Goal: Obtain resource: Download file/media

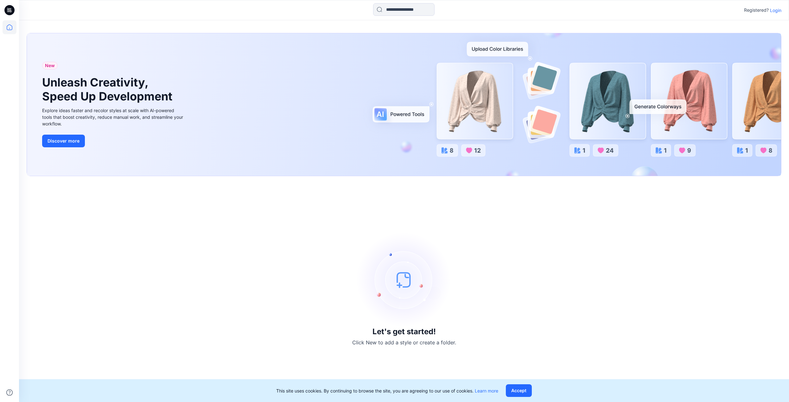
click at [778, 9] on p "Login" at bounding box center [775, 10] width 11 height 7
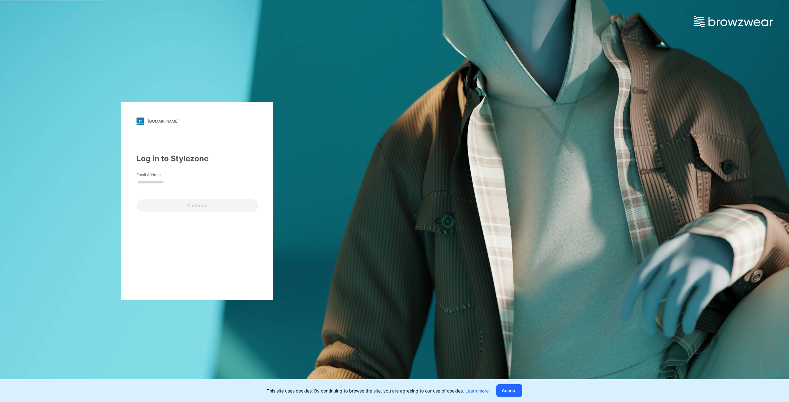
click at [167, 180] on input "Email Address" at bounding box center [198, 183] width 122 height 10
type input "**********"
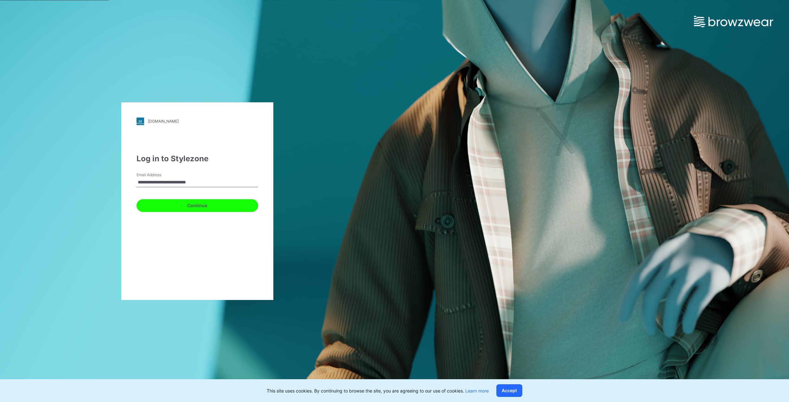
click at [181, 208] on button "Continue" at bounding box center [198, 205] width 122 height 13
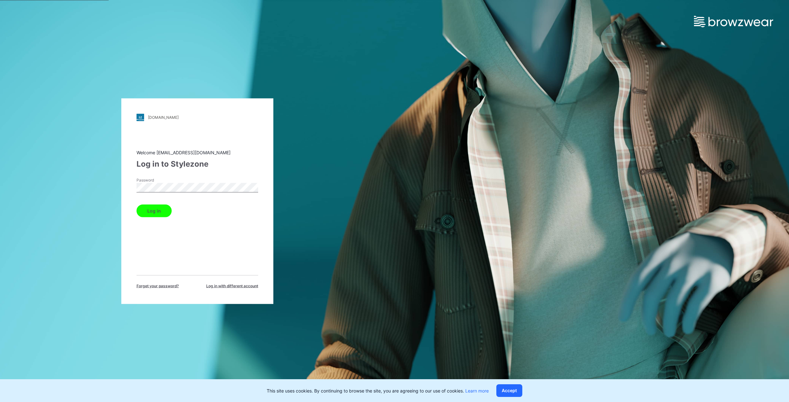
click at [159, 212] on button "Log in" at bounding box center [154, 210] width 35 height 13
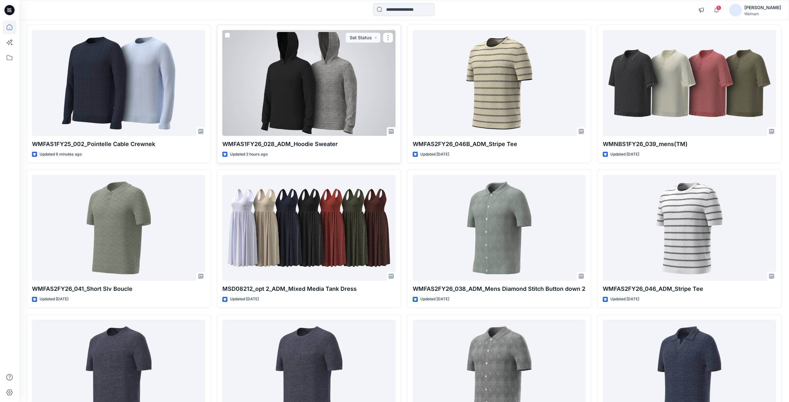
scroll to position [65, 0]
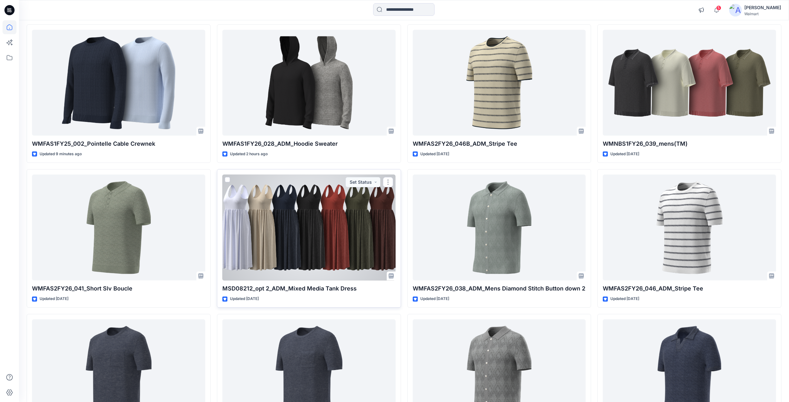
click at [300, 237] on div at bounding box center [308, 228] width 173 height 106
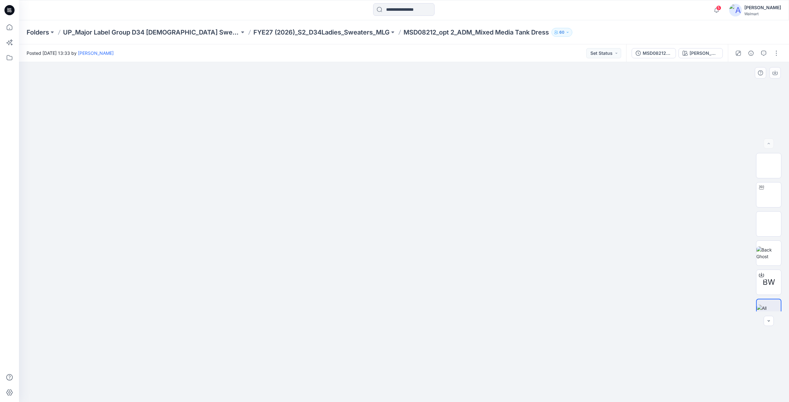
scroll to position [13, 0]
click at [766, 269] on span "BW" at bounding box center [769, 269] width 12 height 11
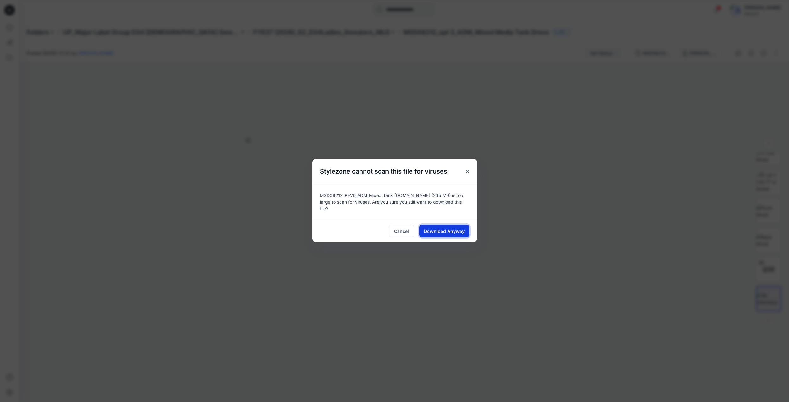
click at [445, 230] on span "Download Anyway" at bounding box center [444, 231] width 41 height 7
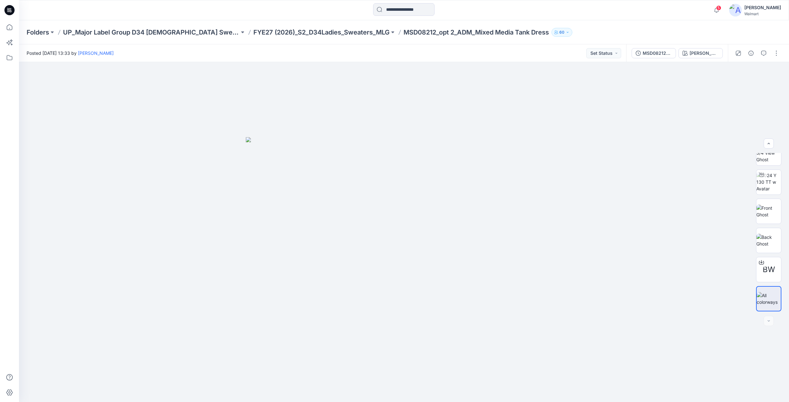
click at [640, 7] on div "5 Notifications Your style WMFAS1FY25_002_Pointelle Cable Crewnek is ready 12 m…" at bounding box center [404, 10] width 770 height 14
